Goal: Transaction & Acquisition: Purchase product/service

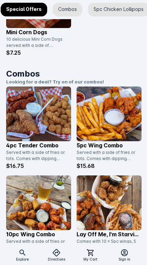
scroll to position [313, 0]
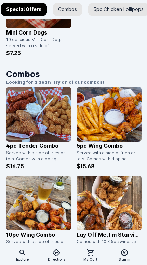
click at [52, 125] on img at bounding box center [38, 114] width 65 height 55
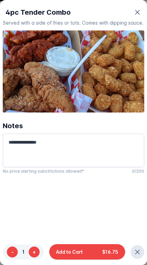
scroll to position [0, 0]
click at [87, 253] on button "Add to Cart $16.75" at bounding box center [87, 252] width 76 height 15
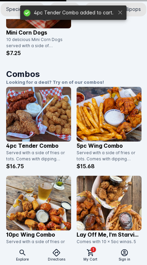
scroll to position [313, 0]
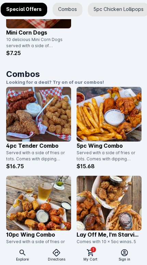
click at [95, 252] on span "1" at bounding box center [93, 249] width 5 height 5
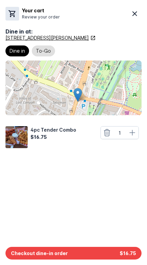
scroll to position [159, 0]
click at [134, 135] on icon at bounding box center [132, 133] width 8 height 8
click at [79, 255] on button "Checkout dine-in order $33.50" at bounding box center [73, 253] width 136 height 13
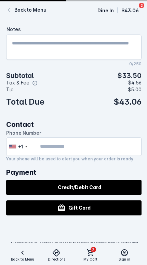
scroll to position [221, 0]
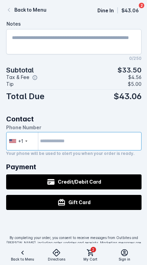
click at [105, 144] on input "tel" at bounding box center [74, 141] width 136 height 18
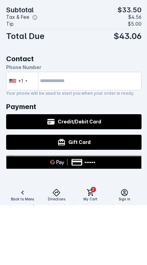
scroll to position [277, 0]
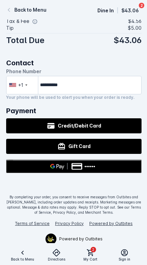
type input "**********"
click at [95, 184] on div at bounding box center [74, 185] width 136 height 14
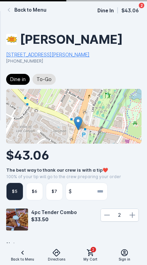
scroll to position [118, 0]
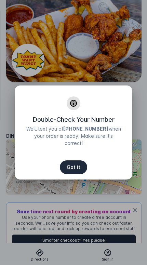
click at [79, 168] on span "Got it" at bounding box center [74, 167] width 14 height 5
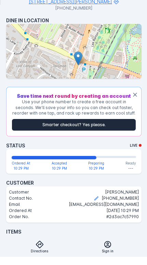
scroll to position [145, 0]
